Goal: Transaction & Acquisition: Purchase product/service

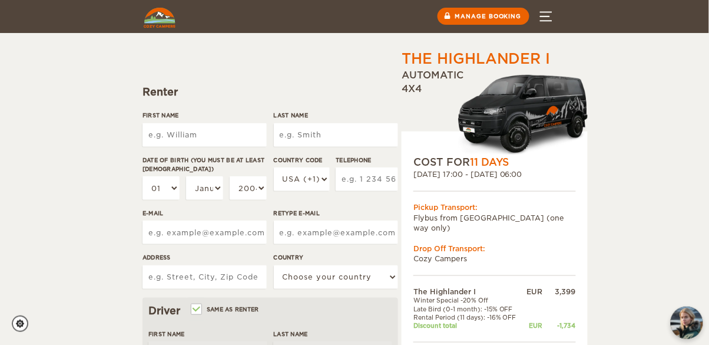
scroll to position [84, 0]
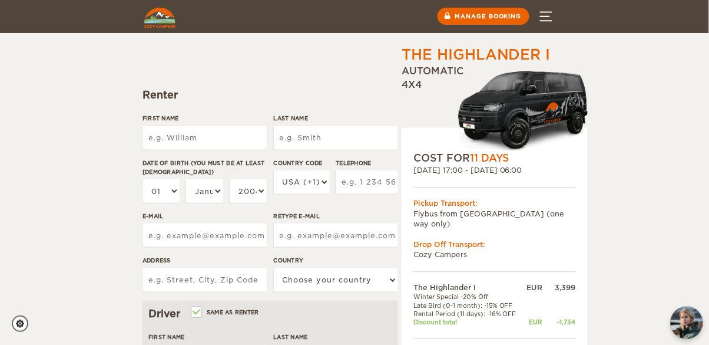
click at [222, 140] on input "First Name" at bounding box center [205, 138] width 124 height 24
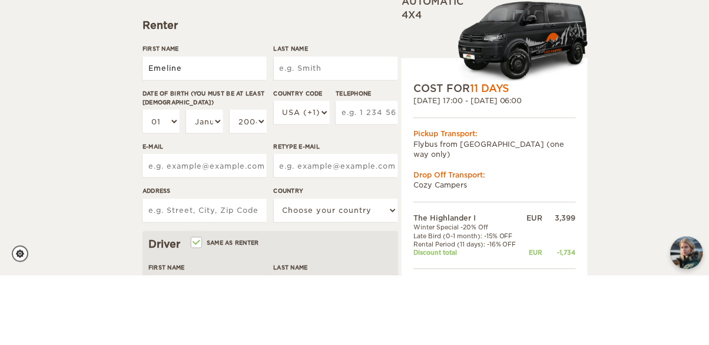
type input "Emeline"
click at [329, 140] on input "Last Name" at bounding box center [336, 138] width 124 height 24
type input "Emeline"
type input "Bogaert"
click at [167, 186] on select "01 02 03 04 05 06 07 08 09 10 11 12 13 14 15 16 17 18 19 20 21 22 23 24 25 26 2…" at bounding box center [161, 191] width 37 height 24
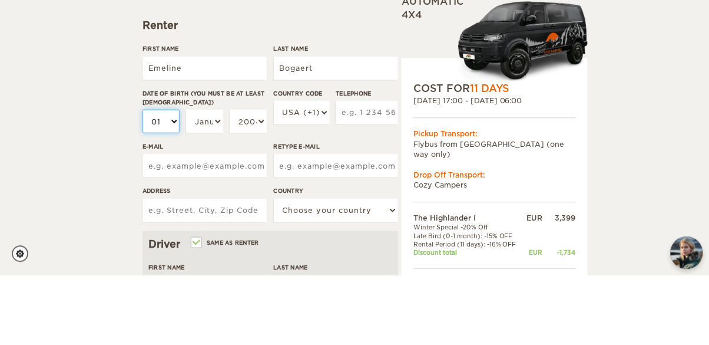
type input "Bogaert"
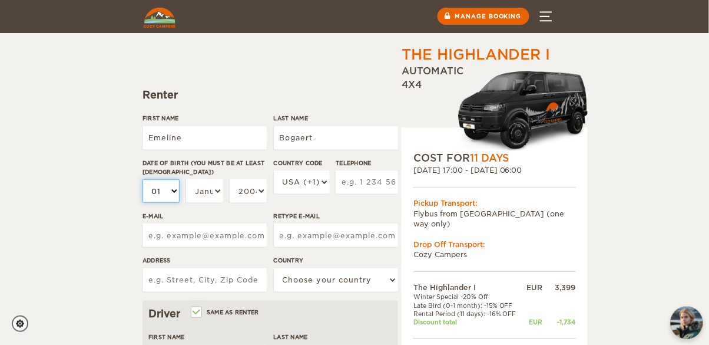
select select "26"
click at [143, 179] on select "01 02 03 04 05 06 07 08 09 10 11 12 13 14 15 16 17 18 19 20 21 22 23 24 25 26 2…" at bounding box center [161, 191] width 37 height 24
select select "26"
click at [203, 191] on select "January February March April May June July August September October November De…" at bounding box center [204, 191] width 37 height 24
select select "02"
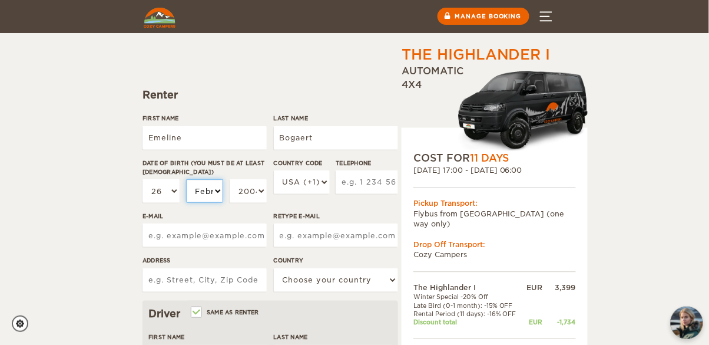
click at [186, 179] on select "January February March April May June July August September October November De…" at bounding box center [204, 191] width 37 height 24
select select "02"
click at [259, 196] on select "2004 2003 2002 2001 2000 1999 1998 1997 1996 1995 1994 1993 1992 1991 1990 1989…" at bounding box center [248, 191] width 37 height 24
select select "2001"
click at [230, 179] on select "2004 2003 2002 2001 2000 1999 1998 1997 1996 1995 1994 1993 1992 1991 1990 1989…" at bounding box center [248, 191] width 37 height 24
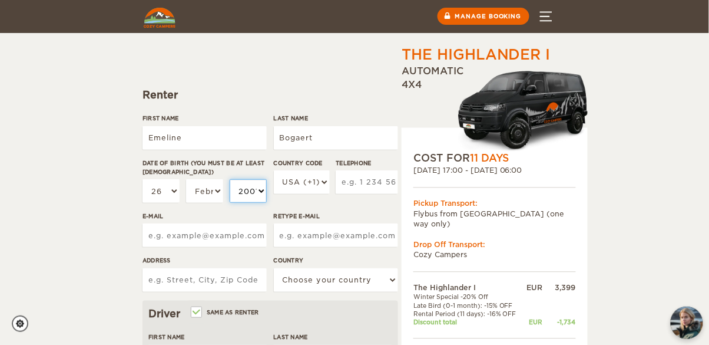
select select "2001"
click at [306, 190] on select "USA (+1) UK (+44) Germany (+49) Algeria (+213) Andorra (+376) Angola (+244) Ang…" at bounding box center [302, 182] width 56 height 24
select select "33"
click at [274, 170] on select "USA (+1) UK (+44) Germany (+49) Algeria (+213) Andorra (+376) Angola (+244) Ang…" at bounding box center [302, 182] width 56 height 24
click at [374, 183] on input "Telephone" at bounding box center [367, 182] width 62 height 24
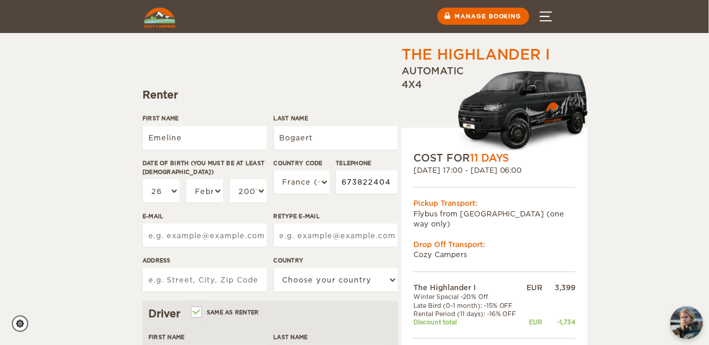
type input "673822404"
click at [221, 244] on input "E-mail" at bounding box center [205, 235] width 124 height 24
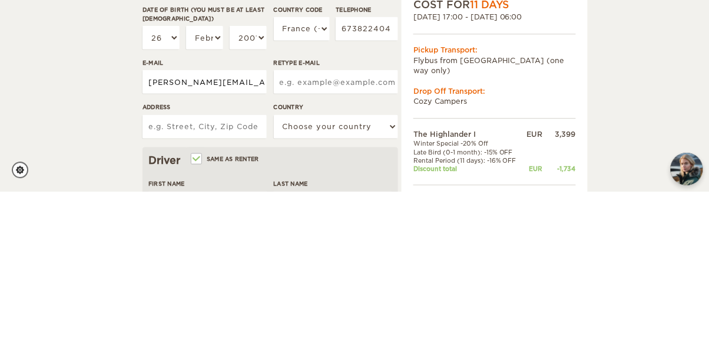
type input "emeline-bogaert@orange.fr"
click at [351, 233] on input "Retype E-mail" at bounding box center [336, 235] width 124 height 24
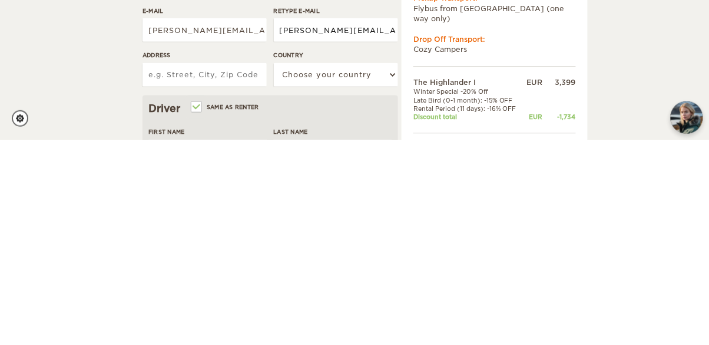
type input "emeline-bogaert@orange.fr"
click at [223, 281] on input "Address" at bounding box center [205, 280] width 124 height 24
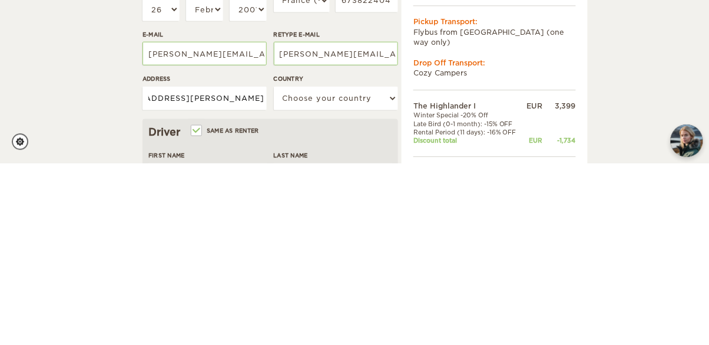
scroll to position [0, 63]
type input "2 rue de watten 59520 Marquette-lez-Lille"
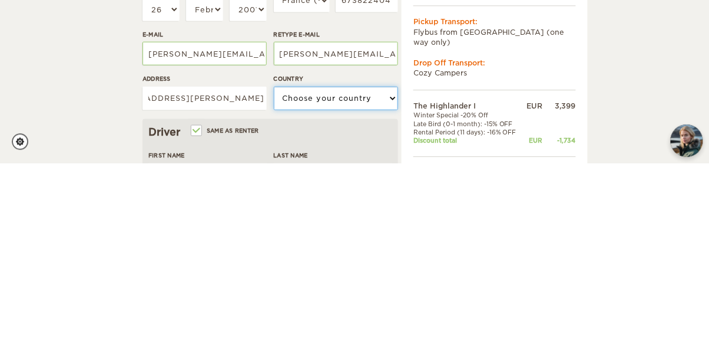
click at [356, 286] on select "Choose your country United States United Kingdom Germany Afghanistan Albania Al…" at bounding box center [336, 280] width 124 height 24
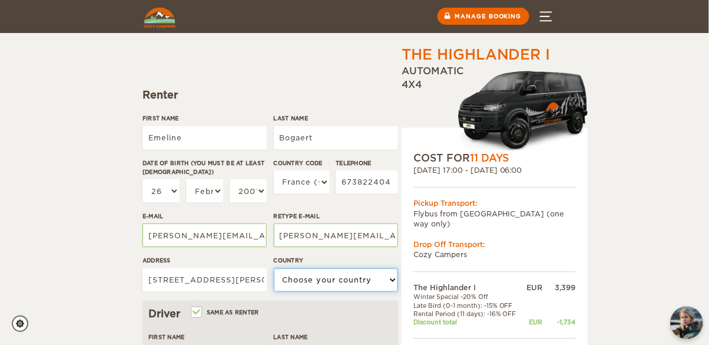
select select "71"
click at [274, 268] on select "Choose your country United States United Kingdom Germany Afghanistan Albania Al…" at bounding box center [336, 280] width 124 height 24
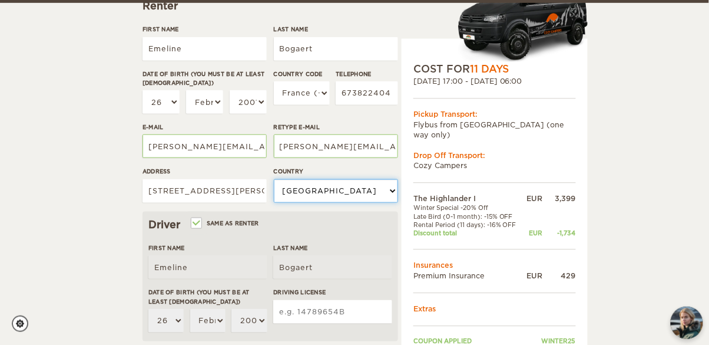
scroll to position [176, 0]
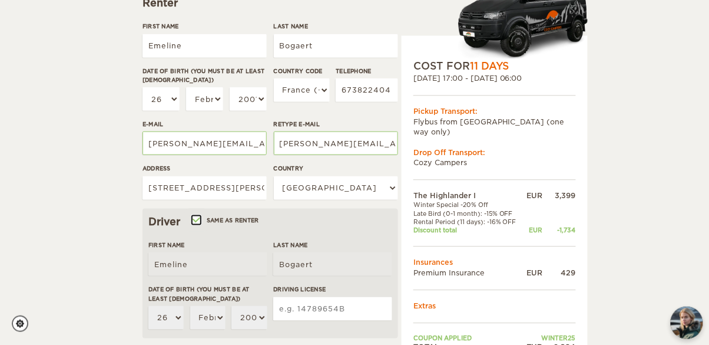
click at [198, 223] on input "Same as renter" at bounding box center [196, 221] width 8 height 8
checkbox input "false"
select select
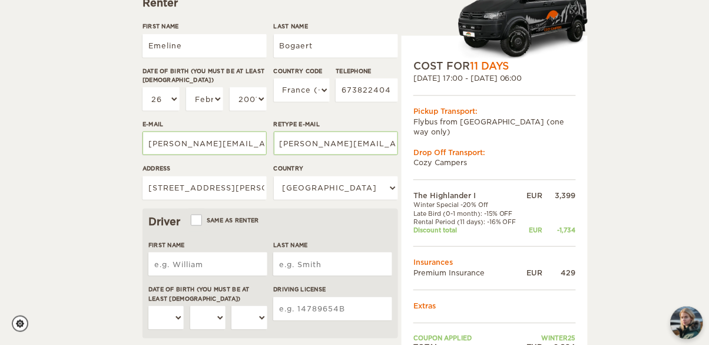
click at [207, 267] on input "First Name" at bounding box center [207, 264] width 119 height 24
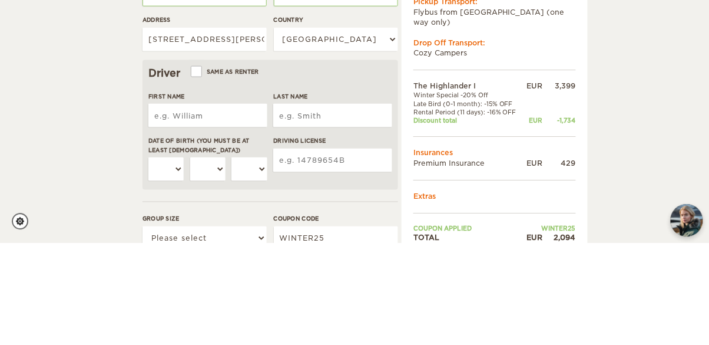
scroll to position [222, 0]
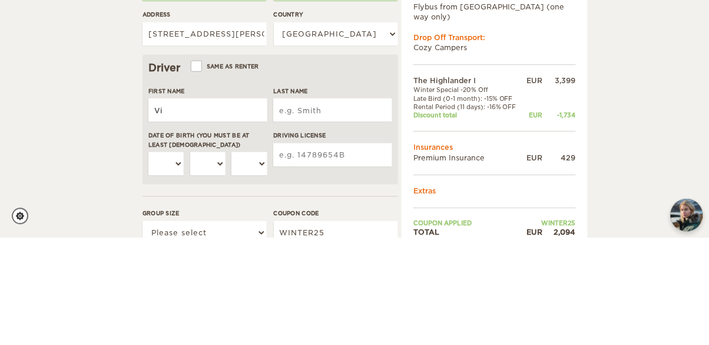
type input "V"
type input "Victor"
click at [352, 217] on input "Last Name" at bounding box center [332, 218] width 119 height 24
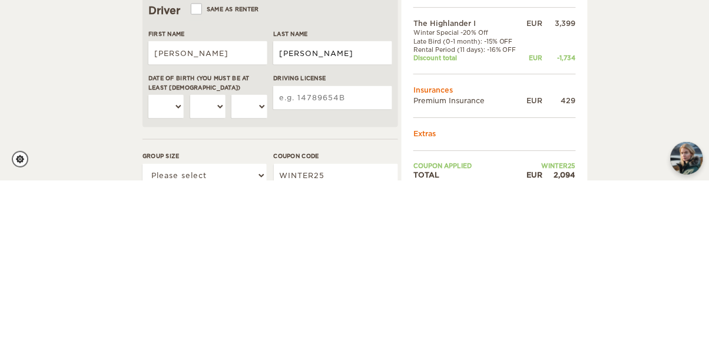
type input "Dufour"
click at [180, 272] on select "01 02 03 04 05 06 07 08 09 10 11 12 13 14 15 16 17 18 19 20 21 22 23 24 25 26 2…" at bounding box center [165, 271] width 35 height 24
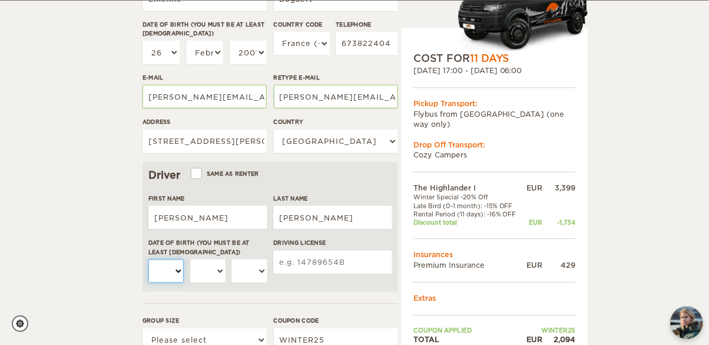
select select "01"
click at [148, 259] on select "01 02 03 04 05 06 07 08 09 10 11 12 13 14 15 16 17 18 19 20 21 22 23 24 25 26 2…" at bounding box center [165, 271] width 35 height 24
click at [214, 276] on select "January February March April May June July August September October November De…" at bounding box center [207, 271] width 35 height 24
select select "07"
click at [190, 259] on select "January February March April May June July August September October November De…" at bounding box center [207, 271] width 35 height 24
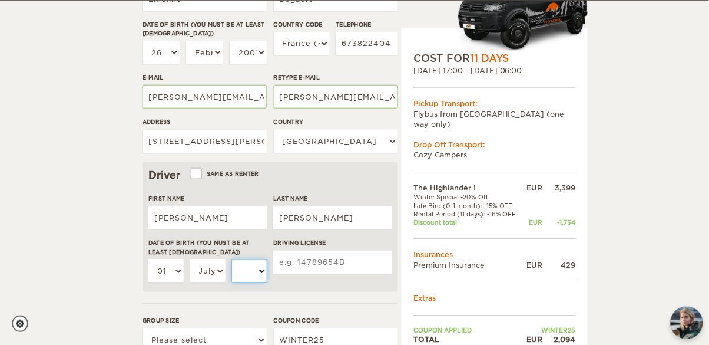
click at [264, 271] on select "2004 2003 2002 2001 2000 1999 1998 1997 1996 1995 1994 1993 1992 1991 1990 1989…" at bounding box center [249, 271] width 35 height 24
select select "2000"
click at [232, 259] on select "2004 2003 2002 2001 2000 1999 1998 1997 1996 1995 1994 1993 1992 1991 1990 1989…" at bounding box center [249, 271] width 35 height 24
click at [361, 264] on input "Driving License" at bounding box center [332, 262] width 119 height 24
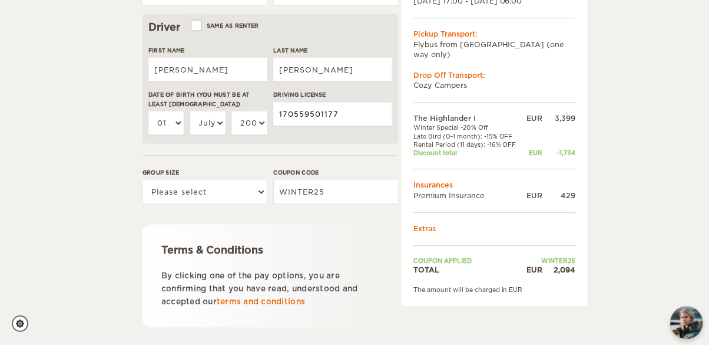
scroll to position [376, 0]
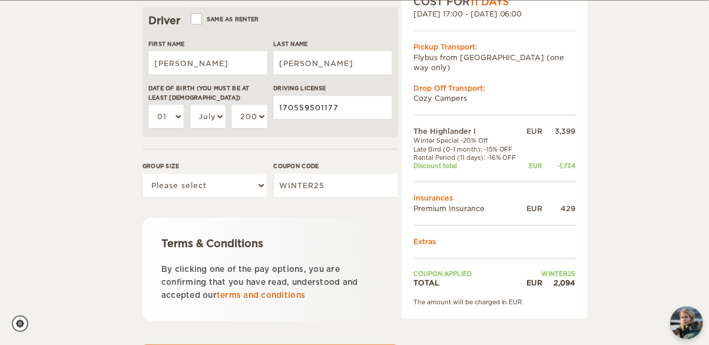
type input "170559501177"
click at [219, 187] on select "Please select 1 2" at bounding box center [205, 186] width 124 height 24
select select "2"
click at [143, 174] on select "Please select 1 2" at bounding box center [205, 186] width 124 height 24
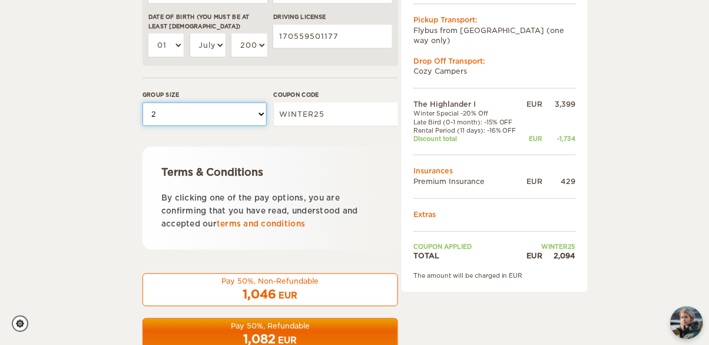
scroll to position [472, 0]
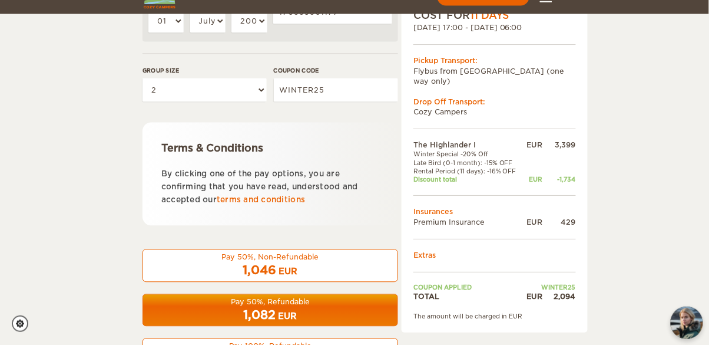
scroll to position [523, 0]
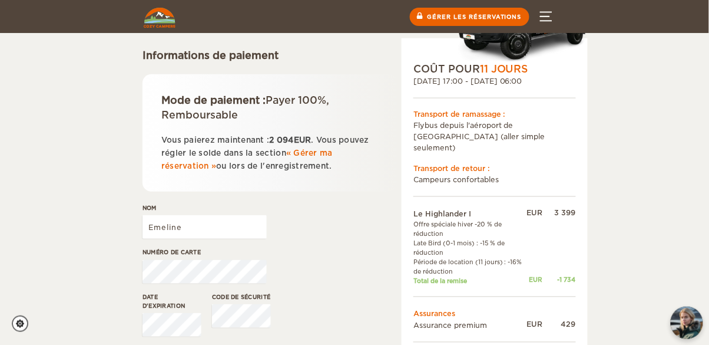
scroll to position [123, 0]
click at [199, 210] on label"] "Nom" at bounding box center [205, 208] width 124 height 9
click at [199, 216] on input "Emeline" at bounding box center [205, 228] width 124 height 24
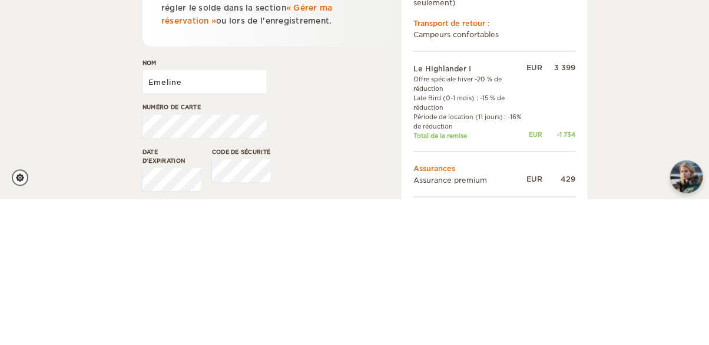
click at [209, 226] on input "Emeline" at bounding box center [205, 228] width 124 height 24
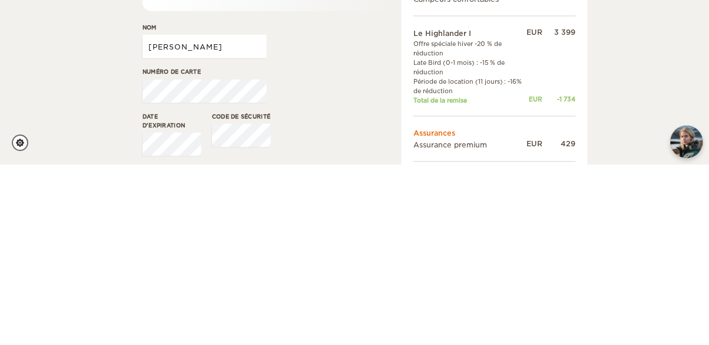
type input "Emeline Bogaert"
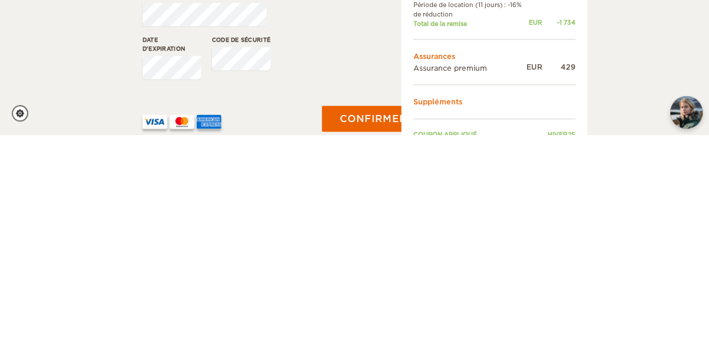
scroll to position [190, 0]
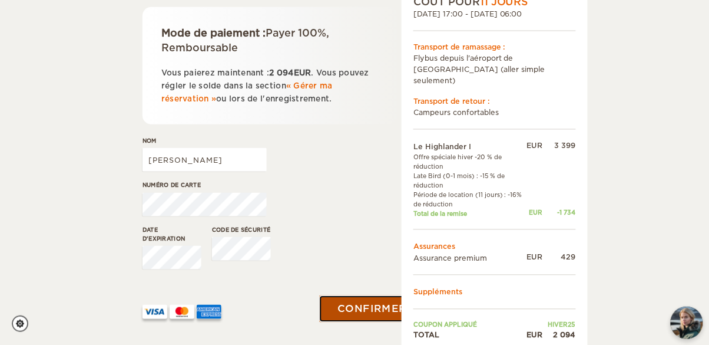
click at [352, 311] on font "Confirmer le paiement" at bounding box center [412, 309] width 149 height 12
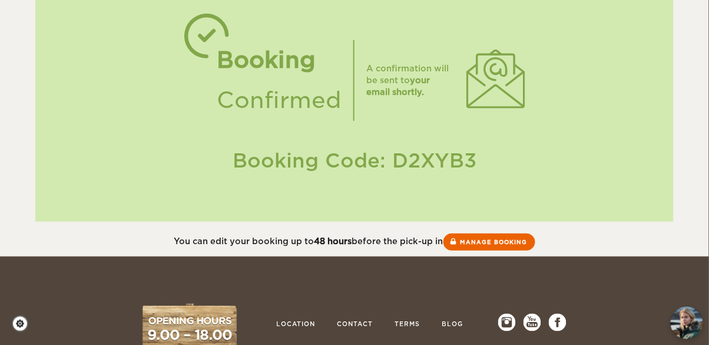
scroll to position [65, 0]
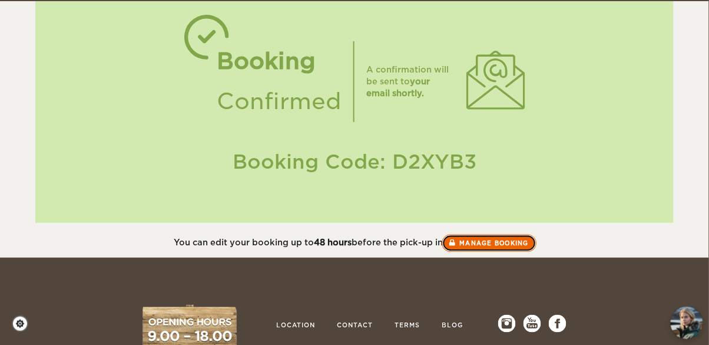
click at [487, 248] on link "Manage booking" at bounding box center [489, 243] width 95 height 18
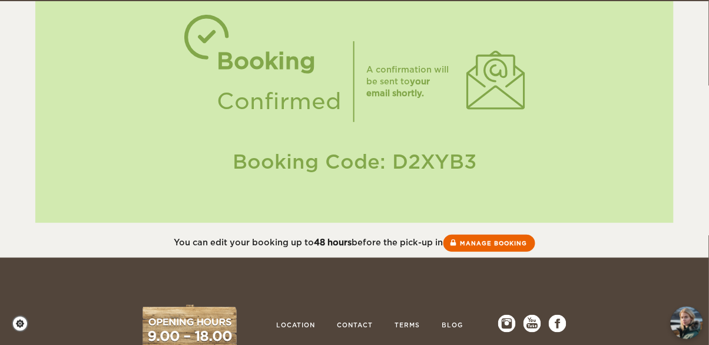
click at [169, 144] on div "Booking Confirmed A confirmation will be sent to your email shortly. Booking Co…" at bounding box center [354, 108] width 639 height 229
click at [306, 138] on div "Booking Confirmed A confirmation will be sent to your email shortly. Booking Co…" at bounding box center [354, 108] width 639 height 229
copy div "D2XYB3"
click at [473, 249] on link "Manage booking" at bounding box center [489, 243] width 95 height 18
